Goal: Task Accomplishment & Management: Manage account settings

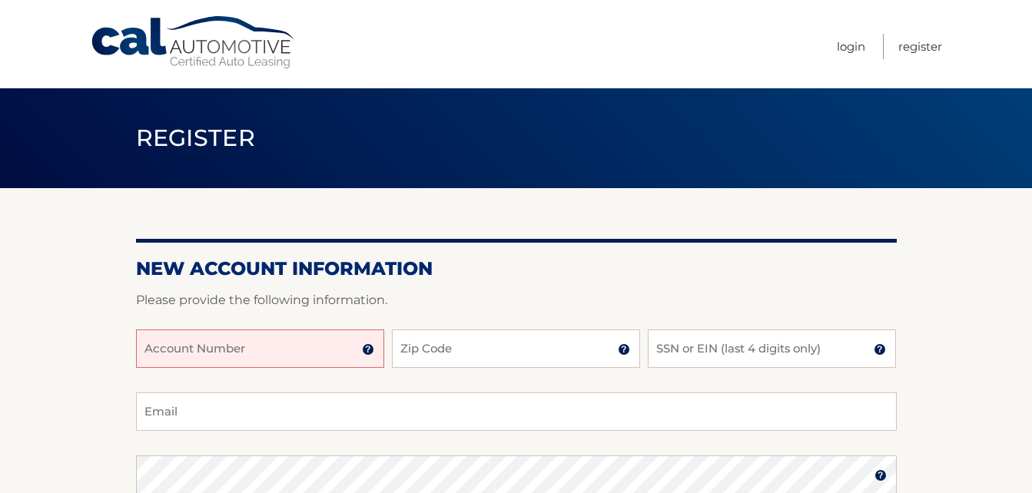
scroll to position [154, 0]
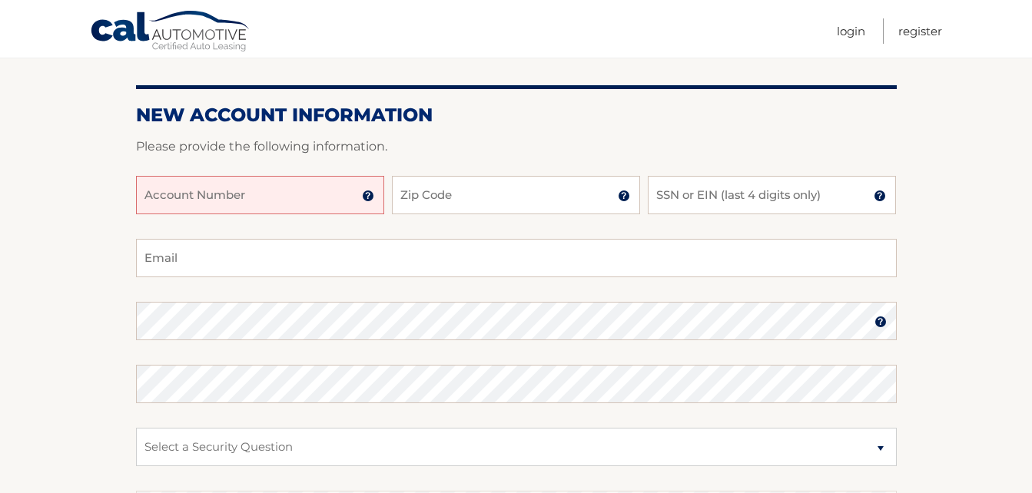
click at [257, 199] on input "Account Number" at bounding box center [260, 195] width 248 height 38
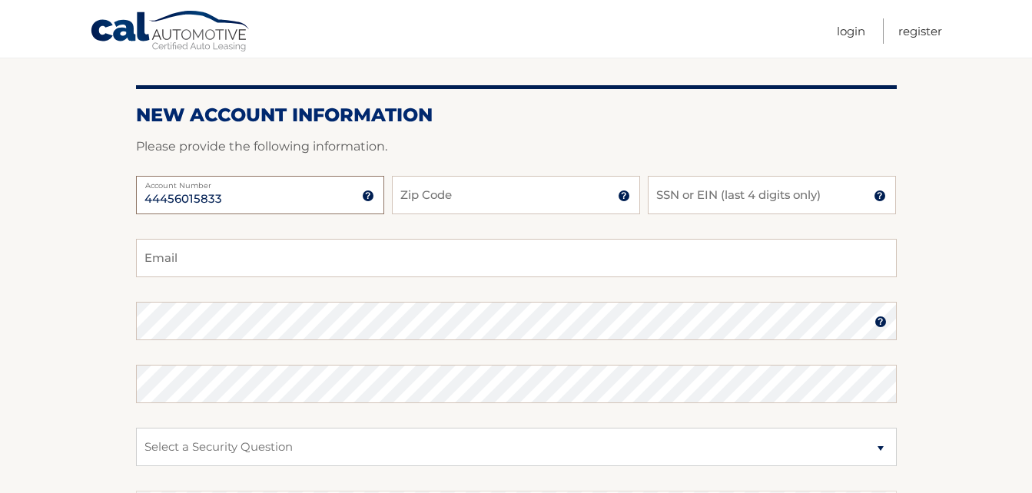
type input "44456015833"
click at [416, 202] on input "Zip Code" at bounding box center [516, 195] width 248 height 38
type input "07652"
click at [738, 194] on input "SSN or EIN (last 4 digits only)" at bounding box center [772, 195] width 248 height 38
type input "9"
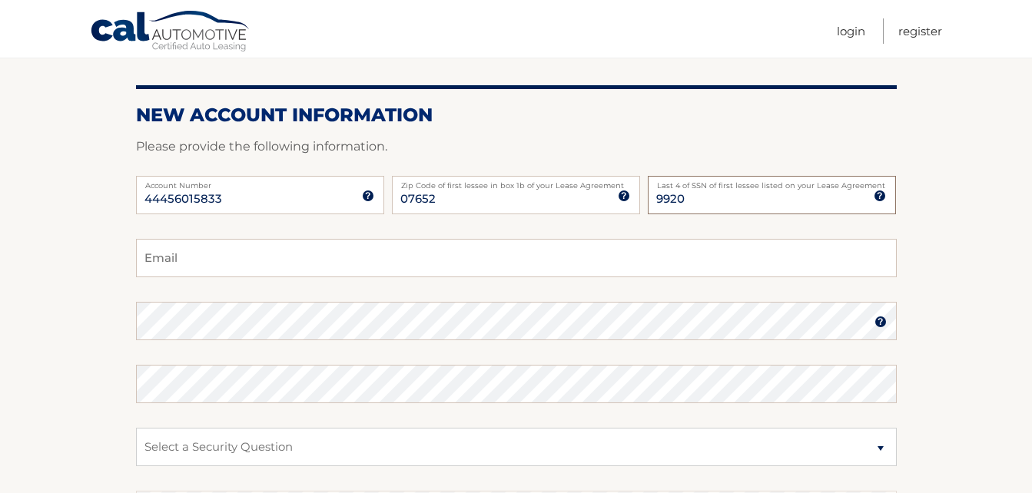
type input "9920"
click at [282, 260] on input "e_frisoli@yahoo.co" at bounding box center [516, 258] width 761 height 38
type input "e_frisoli@yahoo.com"
click at [0, 320] on html "Cal Automotive Menu Login Register Register" at bounding box center [516, 92] width 1032 height 493
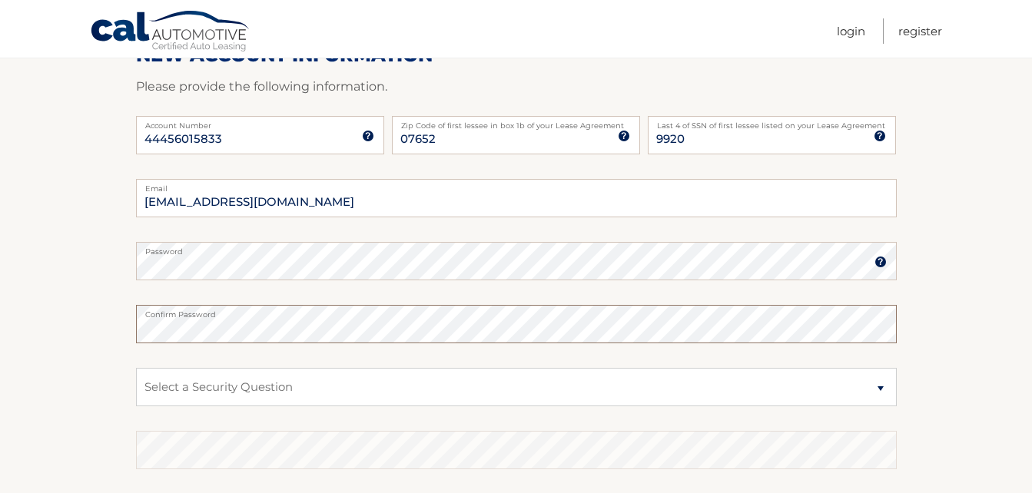
scroll to position [307, 0]
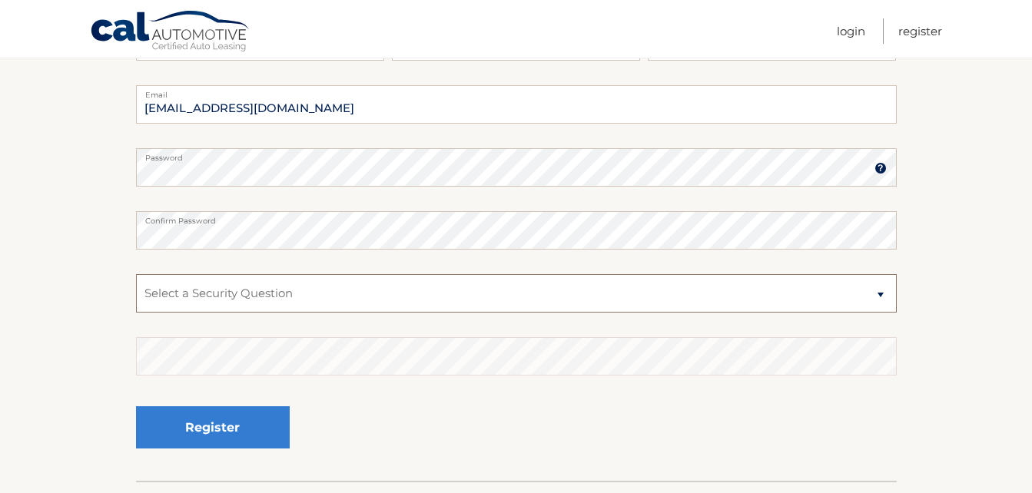
click at [195, 290] on select "Select a Security Question What was the name of your elementary school? What is…" at bounding box center [516, 293] width 761 height 38
select select "3"
click at [136, 274] on select "Select a Security Question What was the name of your elementary school? What is…" at bounding box center [516, 293] width 761 height 38
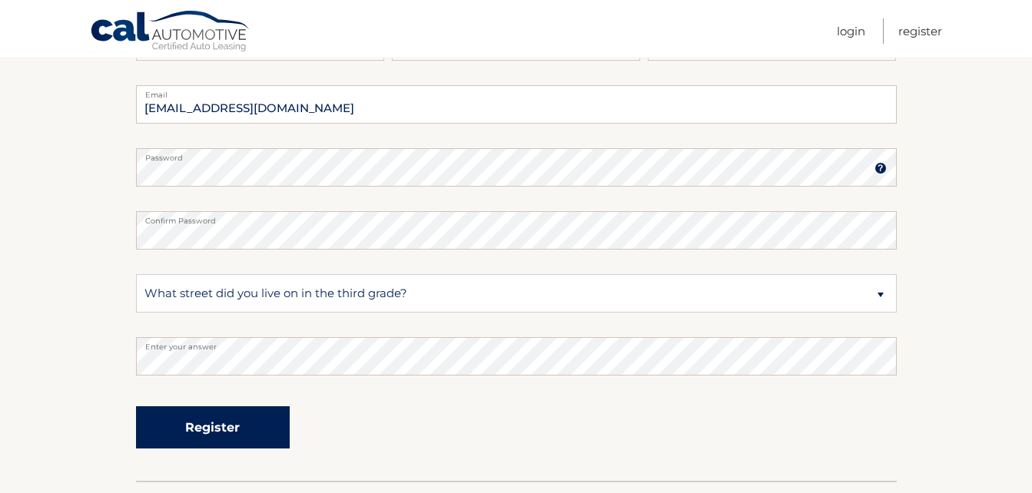
click at [227, 422] on button "Register" at bounding box center [213, 427] width 154 height 42
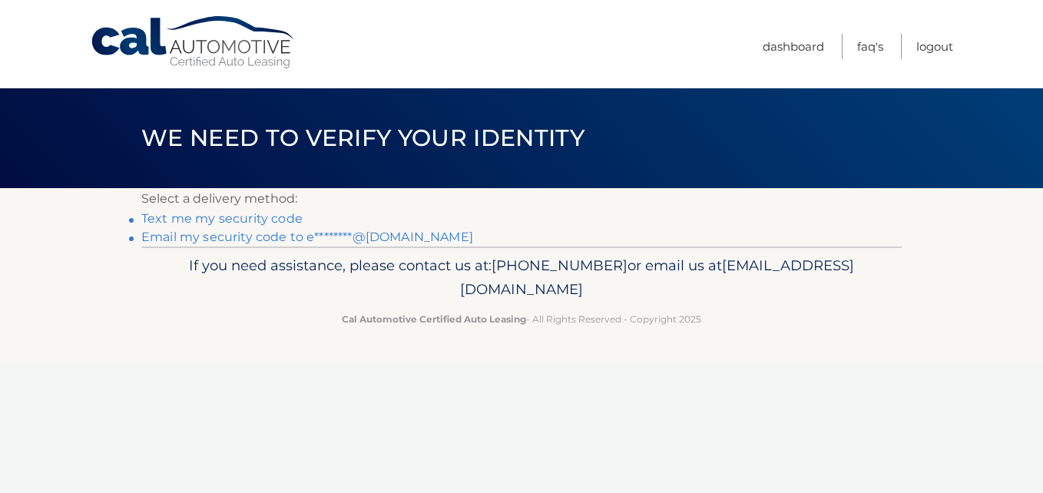
click at [211, 217] on link "Text me my security code" at bounding box center [221, 218] width 161 height 15
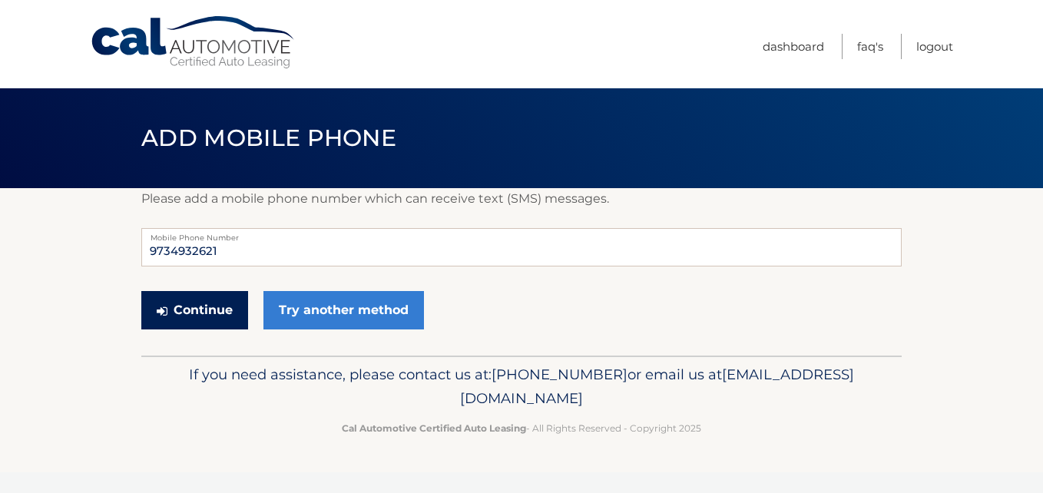
click at [205, 310] on button "Continue" at bounding box center [194, 310] width 107 height 38
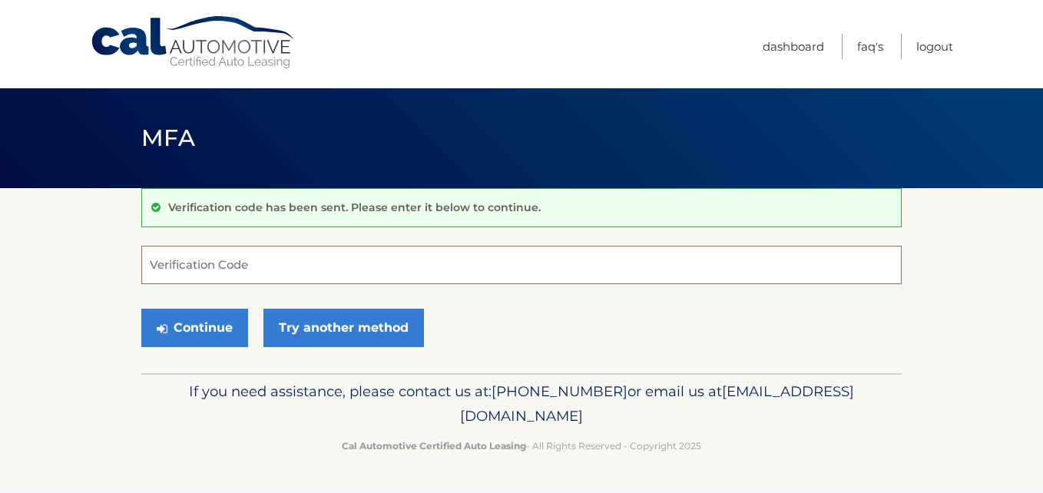
click at [208, 269] on input "Verification Code" at bounding box center [521, 265] width 761 height 38
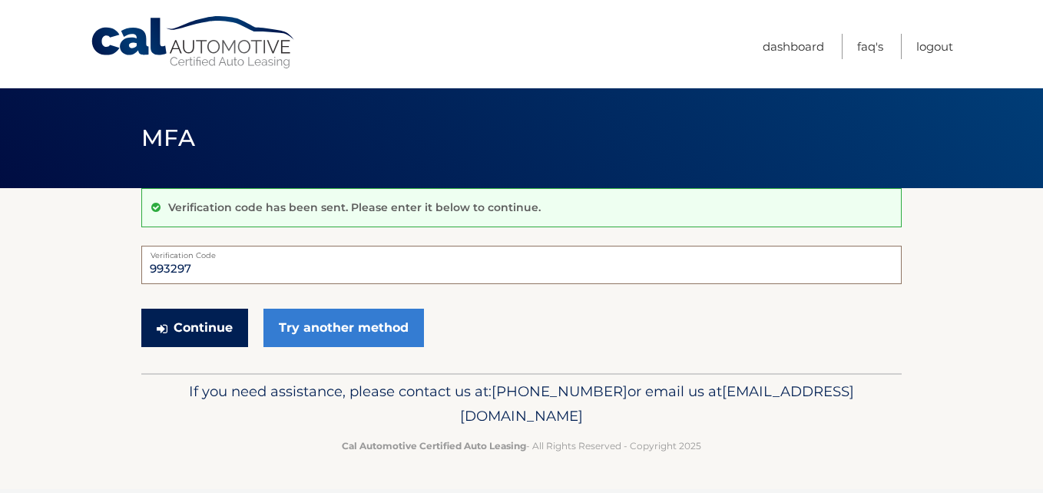
type input "993297"
click at [187, 332] on button "Continue" at bounding box center [194, 328] width 107 height 38
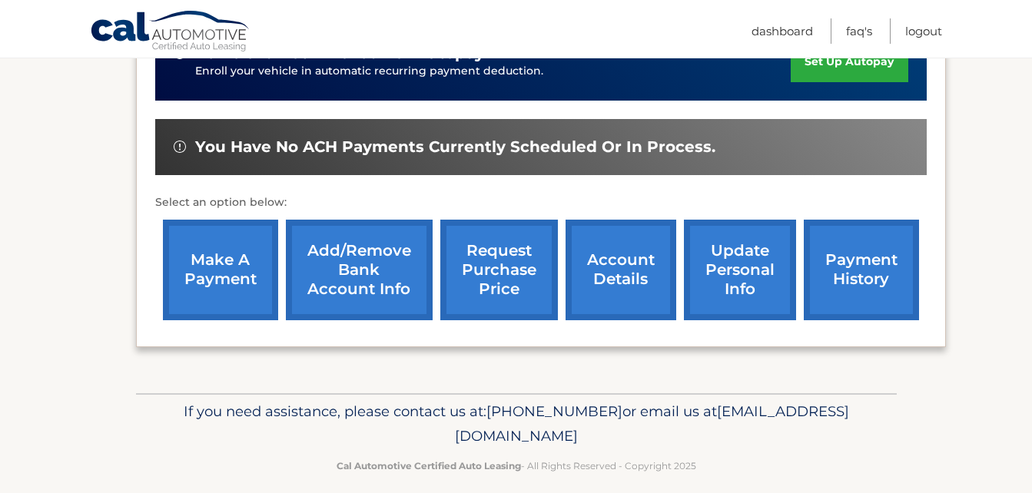
scroll to position [496, 0]
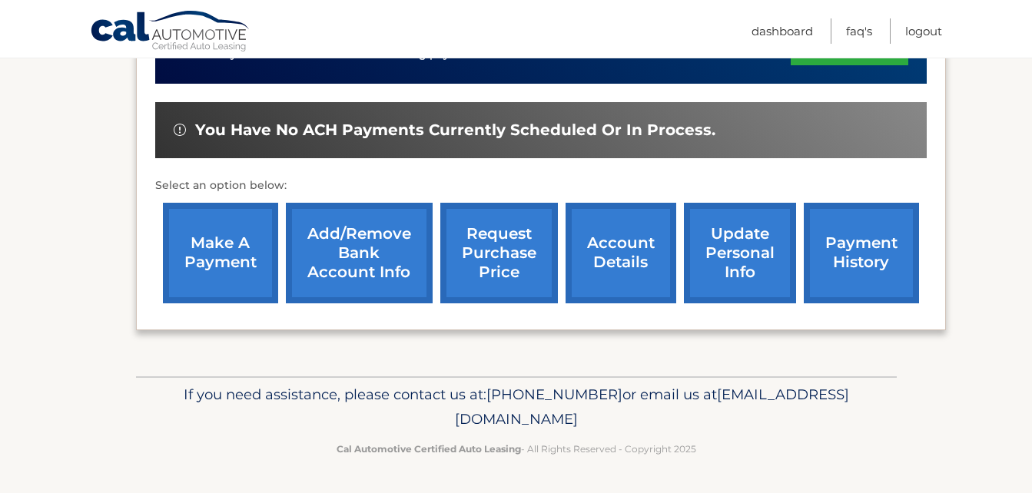
click at [758, 254] on link "update personal info" at bounding box center [740, 253] width 112 height 101
